Goal: Task Accomplishment & Management: Complete application form

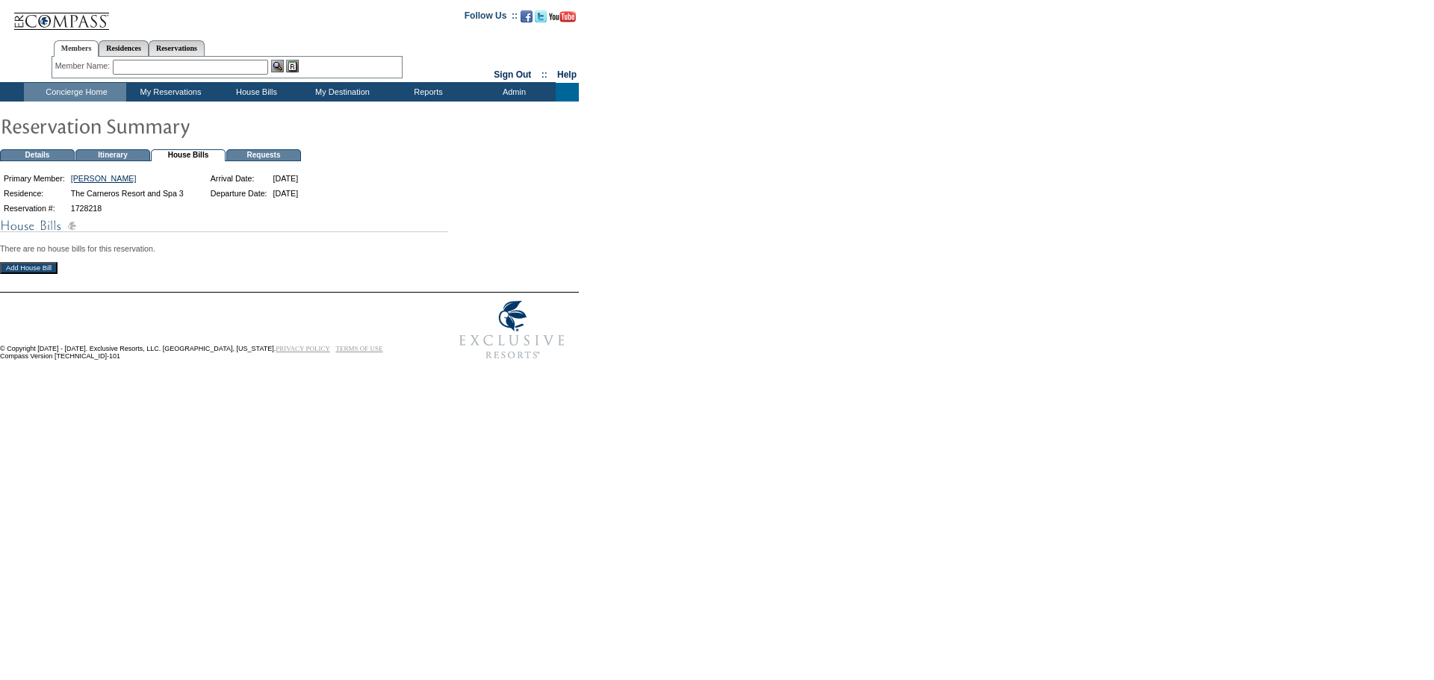
click at [49, 272] on input "Add House Bill" at bounding box center [29, 268] width 58 height 12
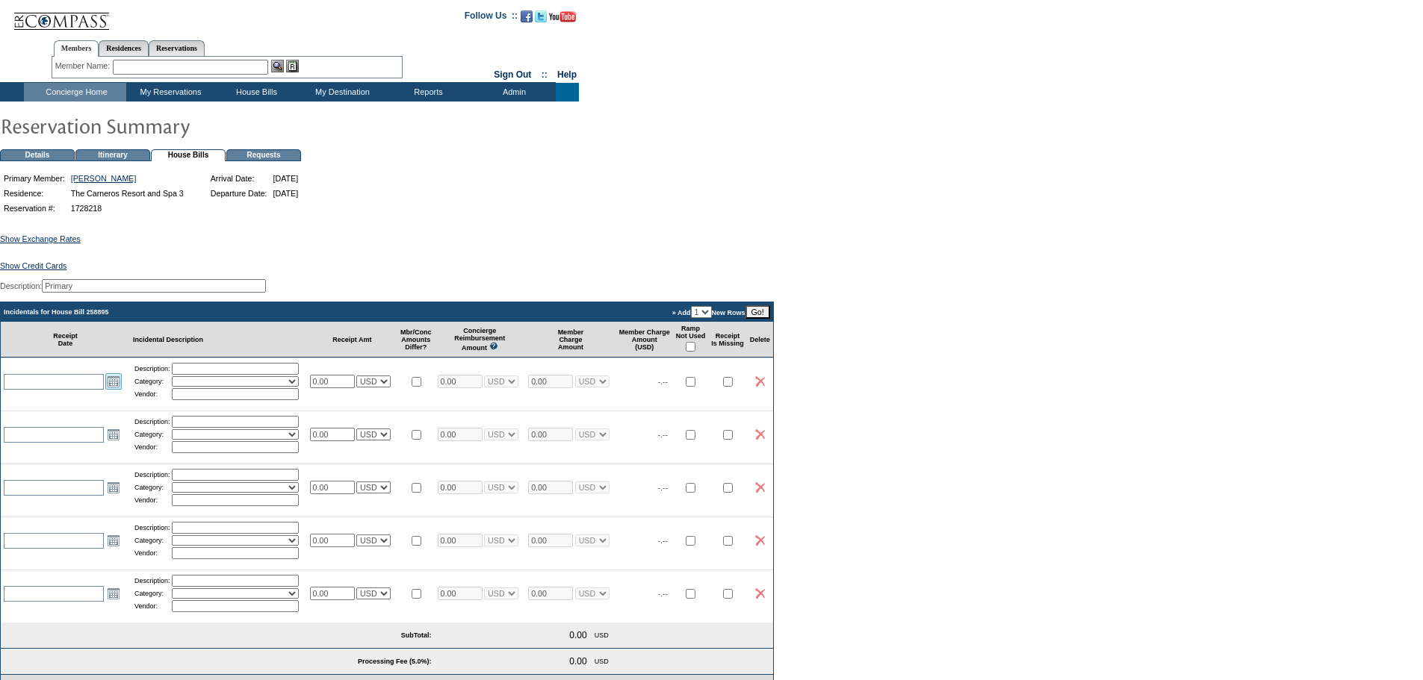
click at [112, 390] on link "Open the calendar popup." at bounding box center [113, 381] width 16 height 16
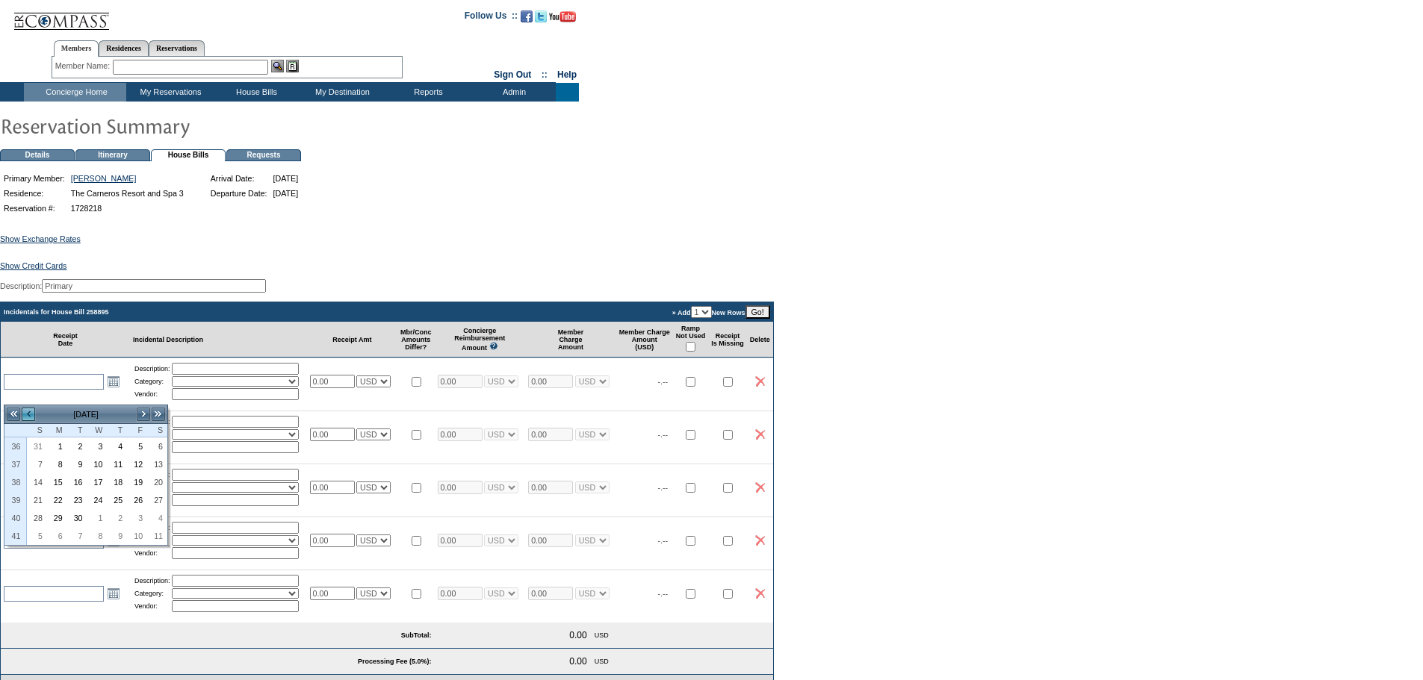
click at [29, 414] on link "<" at bounding box center [28, 414] width 15 height 15
click at [75, 448] on link "29" at bounding box center [77, 446] width 19 height 16
type input "[DATE]"
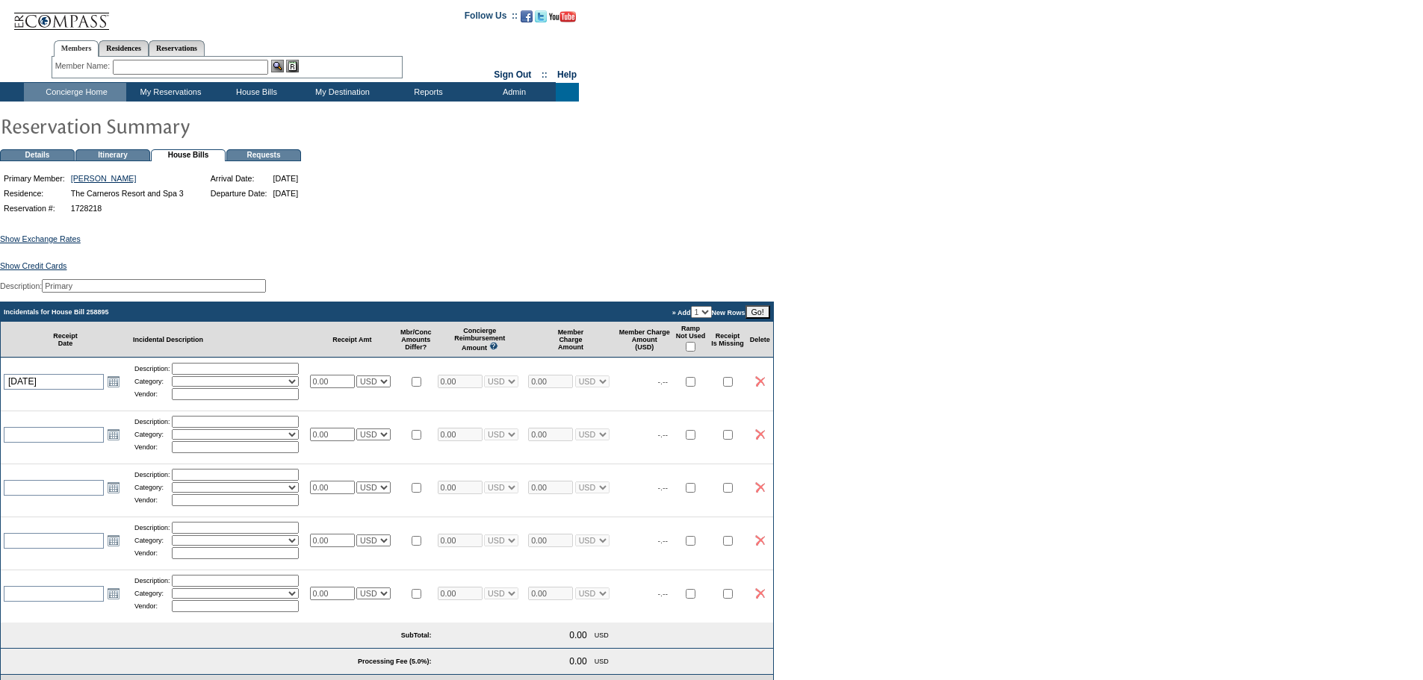
click at [190, 375] on input "text" at bounding box center [235, 369] width 127 height 12
type input "Groceries"
click at [217, 387] on select "Activities Additional Housekeeping Amenities Access Fee Bath Amenities Reimburs…" at bounding box center [235, 381] width 127 height 10
select select "11"
click at [178, 387] on select "Activities Additional Housekeeping Amenities Access Fee Bath Amenities Reimburs…" at bounding box center [235, 381] width 127 height 10
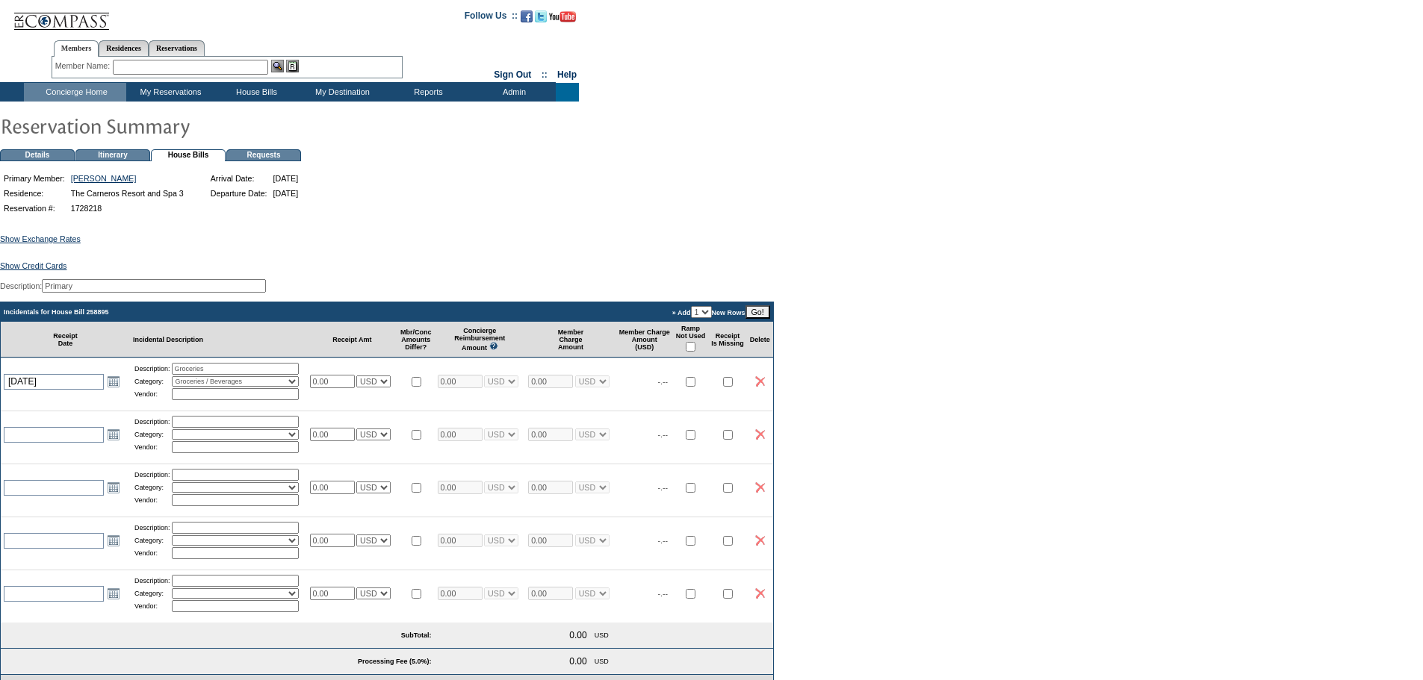
click at [208, 400] on input "text" at bounding box center [235, 394] width 127 height 12
type input "[PERSON_NAME]"
drag, startPoint x: 338, startPoint y: 397, endPoint x: 298, endPoint y: 395, distance: 40.4
click at [298, 395] on tr "[DATE] [DATE] Open the calendar popup. << < [DATE] > >> S M T W T F S 31 27 28 …" at bounding box center [387, 381] width 772 height 47
type input "175.82"
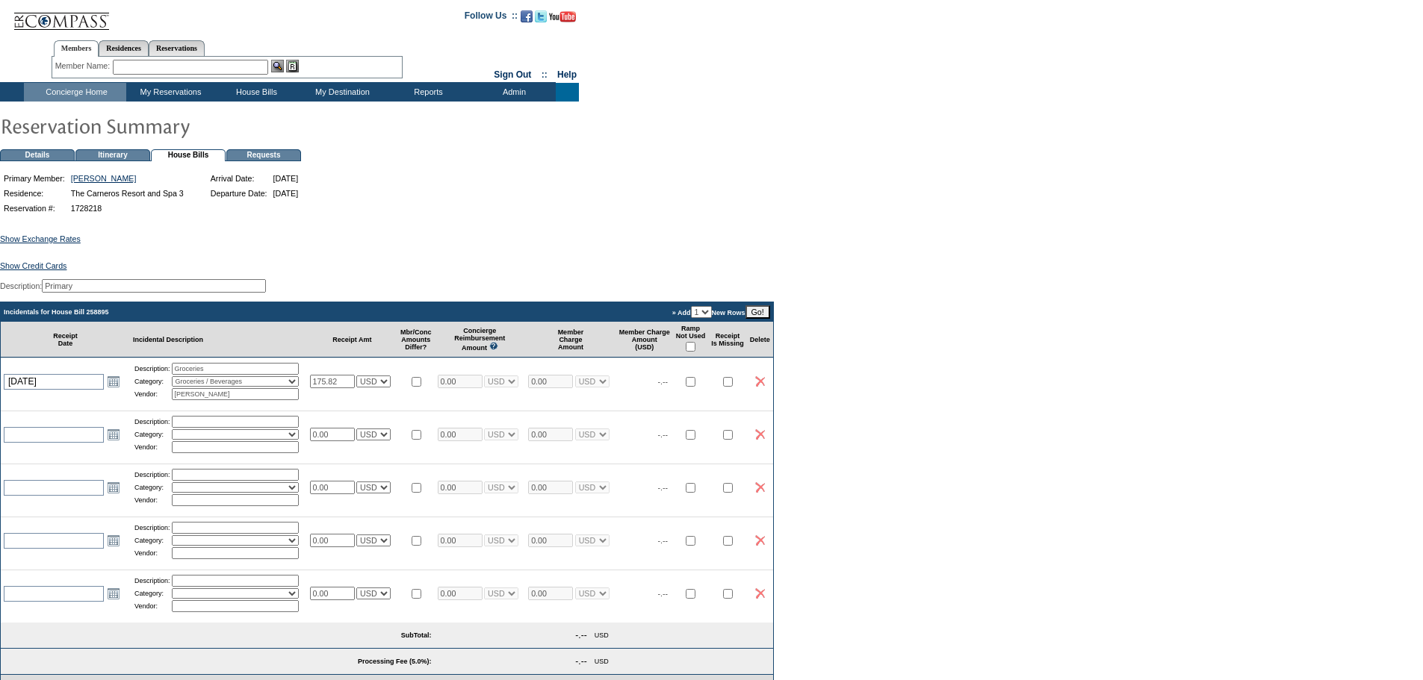
type input "175.82"
select select "1"
type input "175.82"
select select "1"
click at [695, 352] on input "checkbox" at bounding box center [691, 347] width 10 height 10
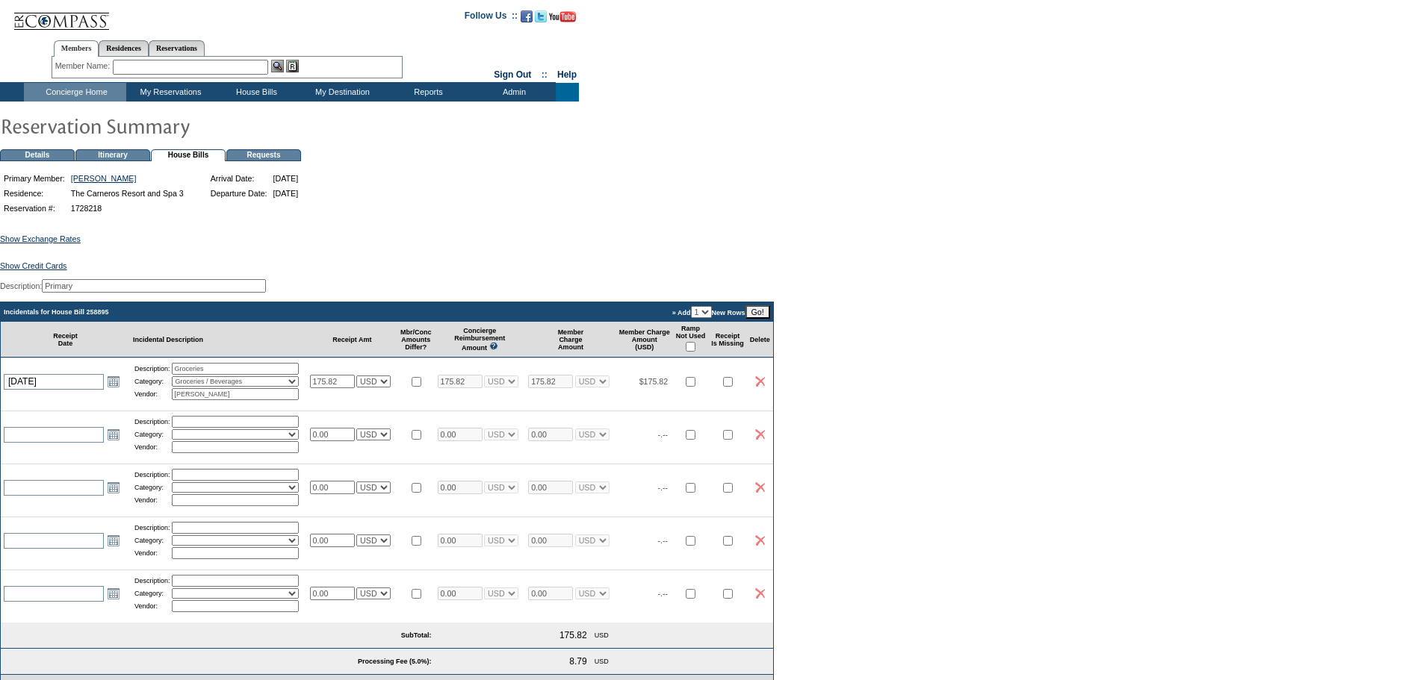
checkbox input "true"
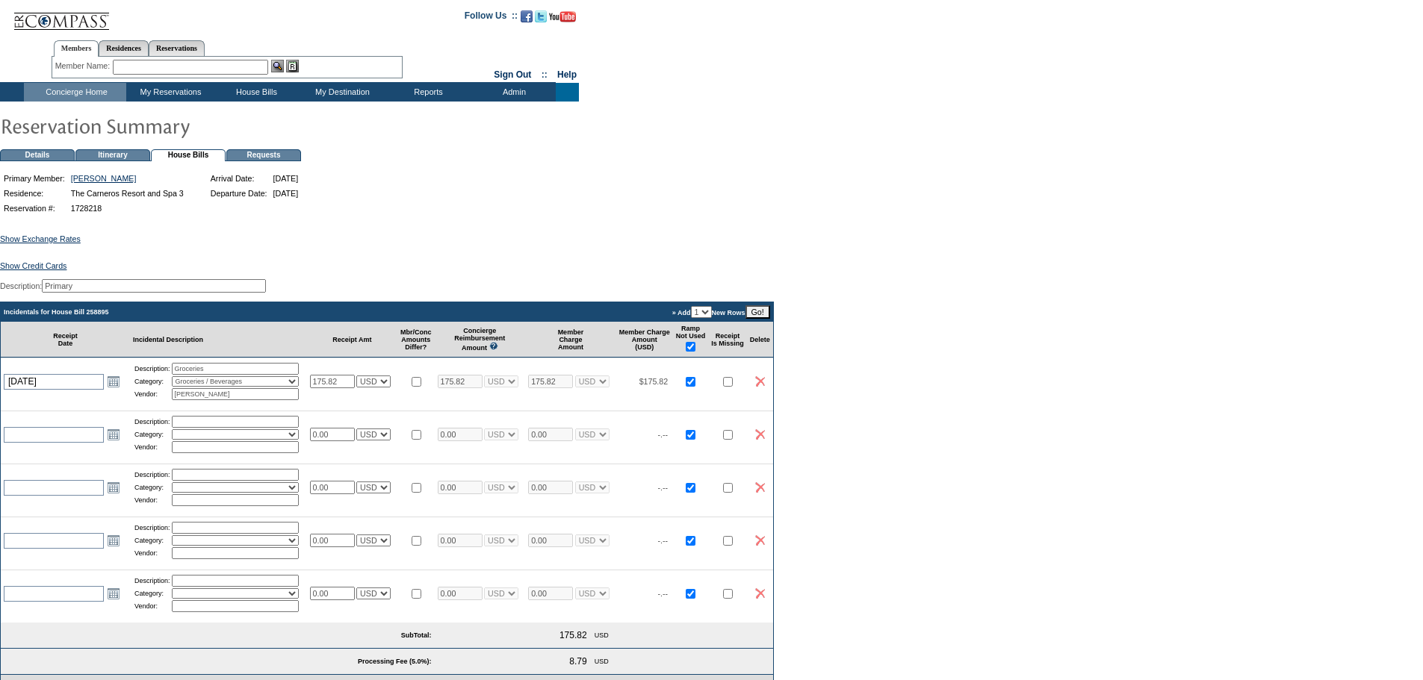
checkbox input "true"
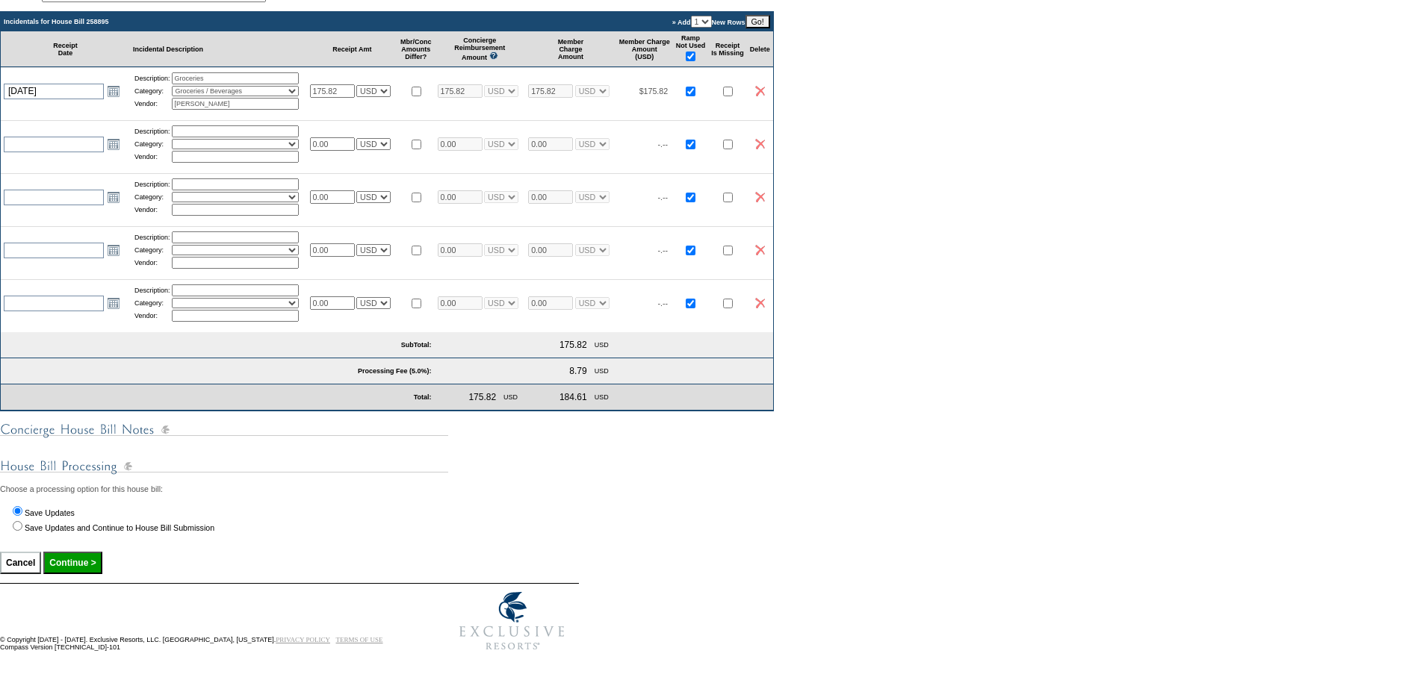
scroll to position [325, 0]
click at [87, 554] on input "Continue >" at bounding box center [72, 563] width 58 height 22
type input "Processing..."
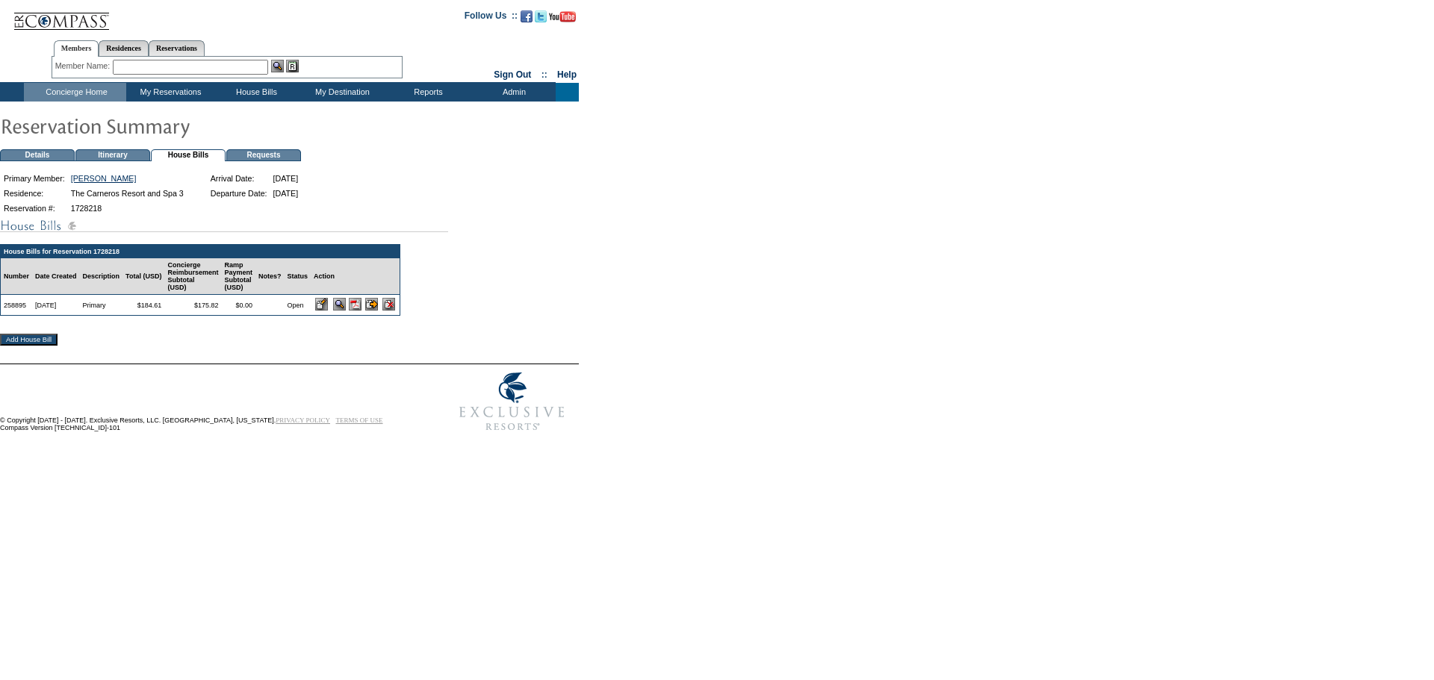
click at [361, 310] on img at bounding box center [355, 304] width 13 height 13
click at [361, 311] on img at bounding box center [355, 304] width 13 height 13
click at [161, 114] on td "View Reservation Queues" at bounding box center [175, 112] width 91 height 14
